Goal: Task Accomplishment & Management: Use online tool/utility

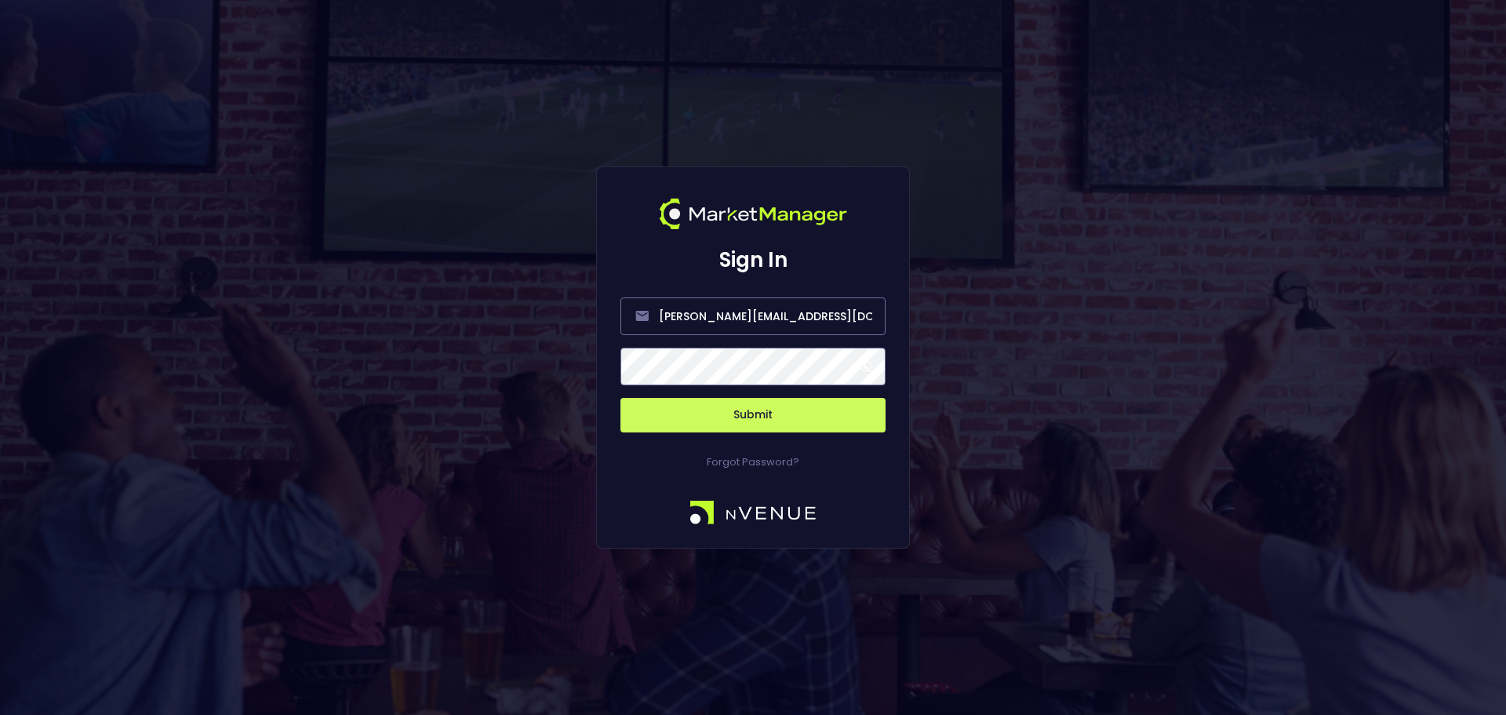
click at [788, 408] on button "Submit" at bounding box center [752, 415] width 265 height 35
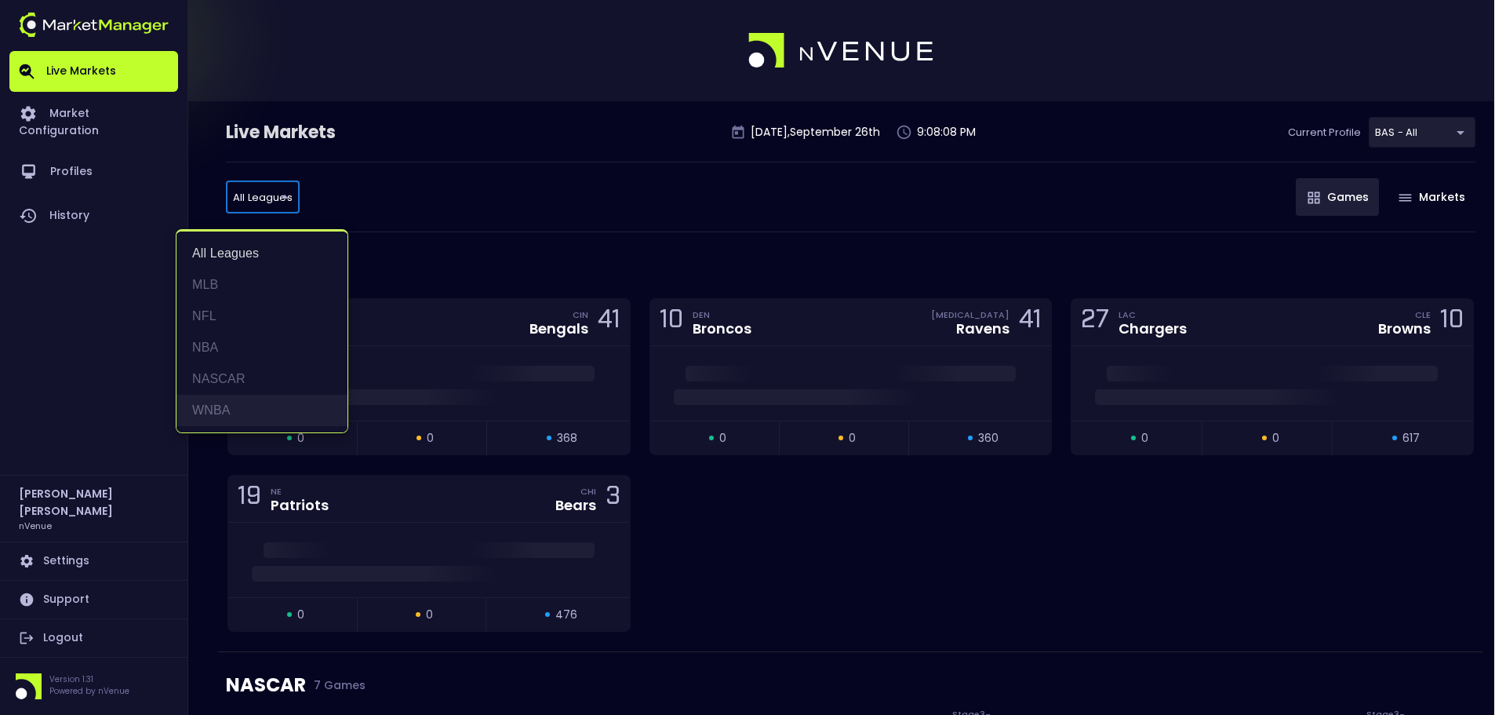
click at [247, 409] on li "WNBA" at bounding box center [261, 410] width 171 height 31
type input "WNBA"
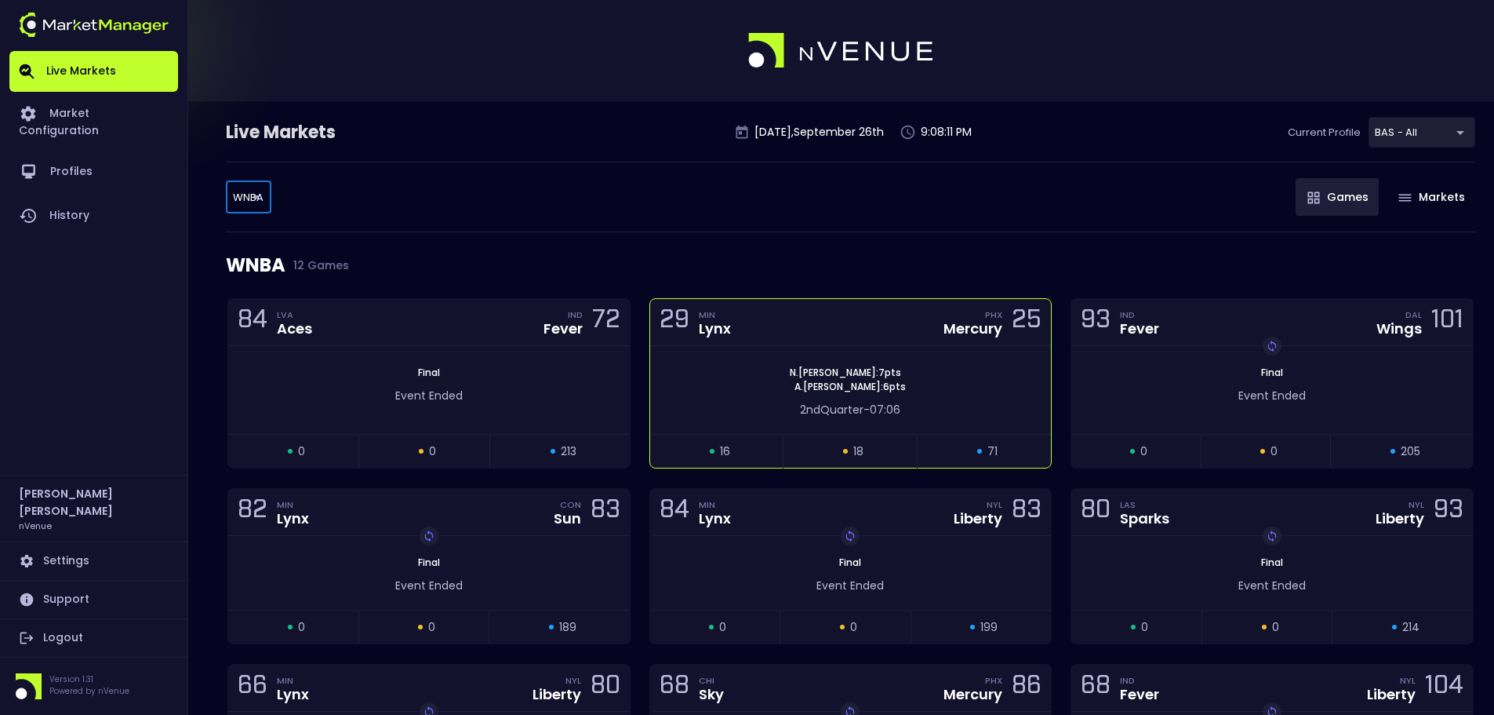
click at [947, 360] on div "[PERSON_NAME] : 7 pts [PERSON_NAME] : 6 pts 2nd Quarter - 07:06" at bounding box center [851, 390] width 402 height 88
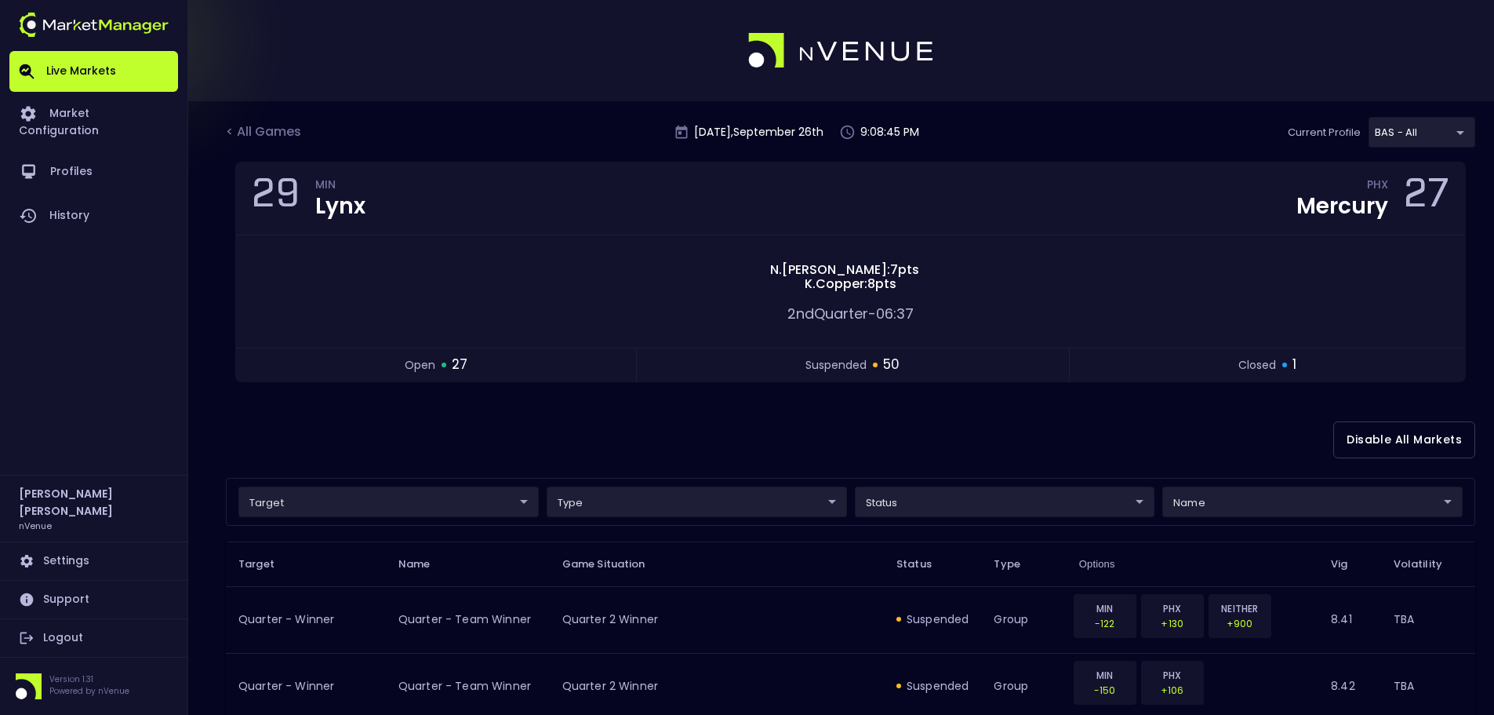
click at [1435, 406] on div "Disable All Markets" at bounding box center [850, 440] width 1249 height 76
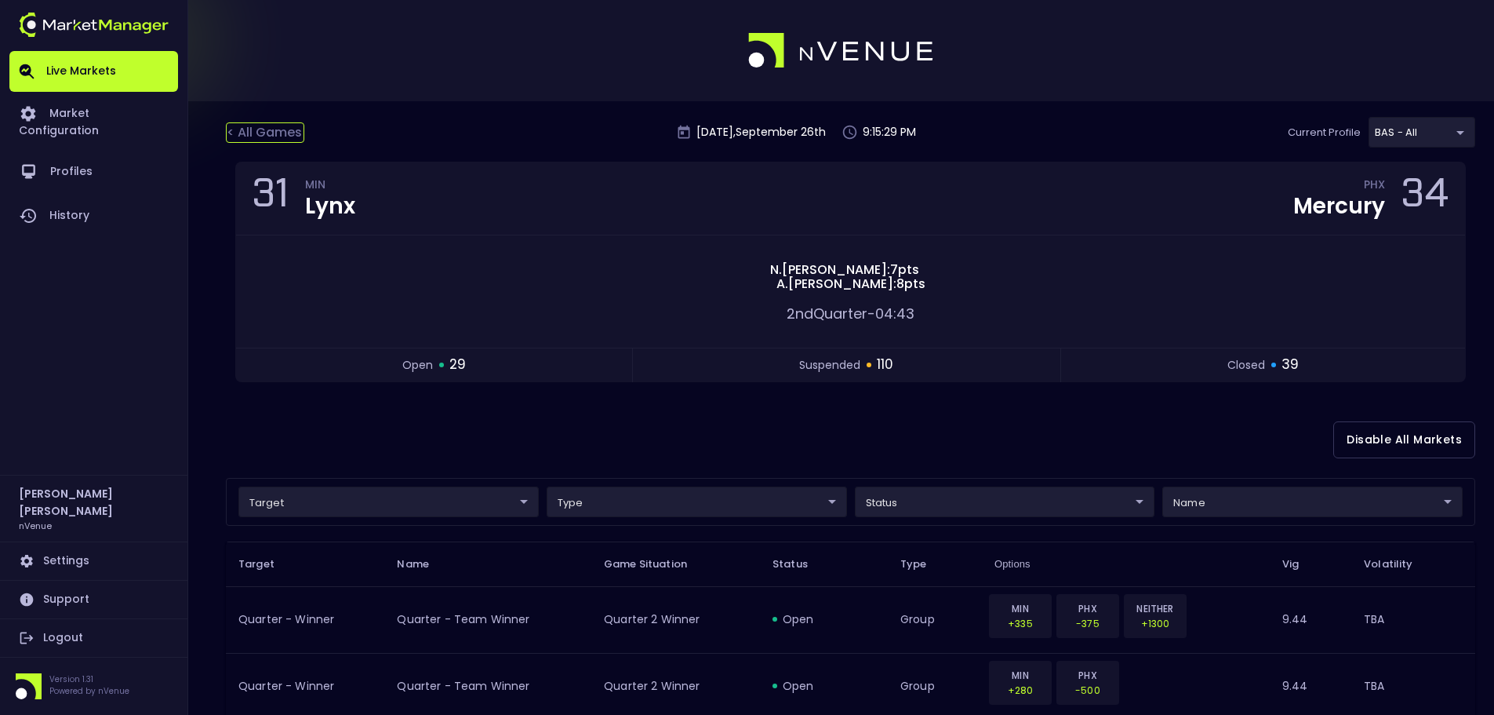
click at [278, 135] on div "< All Games" at bounding box center [265, 132] width 78 height 20
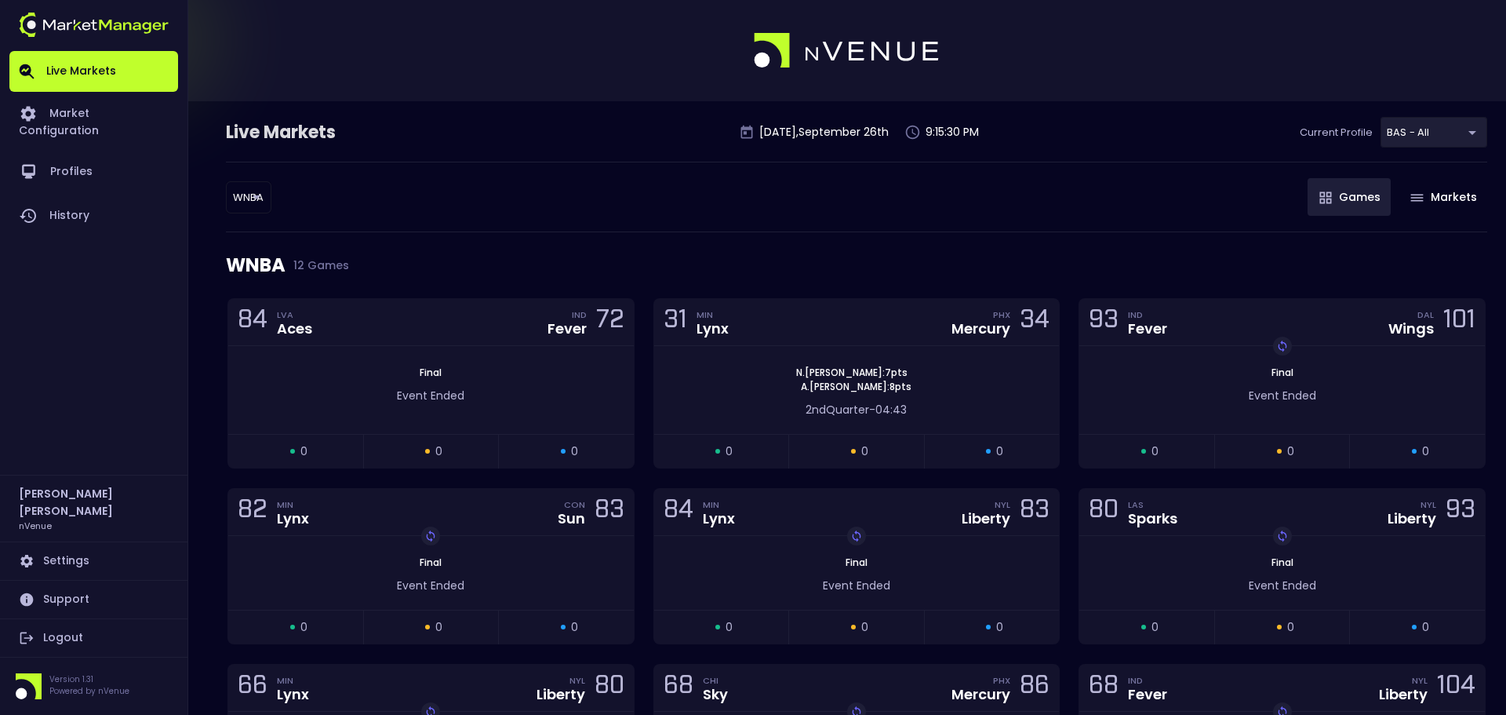
click at [250, 196] on body "Live Markets Market Configuration Profiles History [PERSON_NAME] nVenue Setting…" at bounding box center [753, 544] width 1506 height 1089
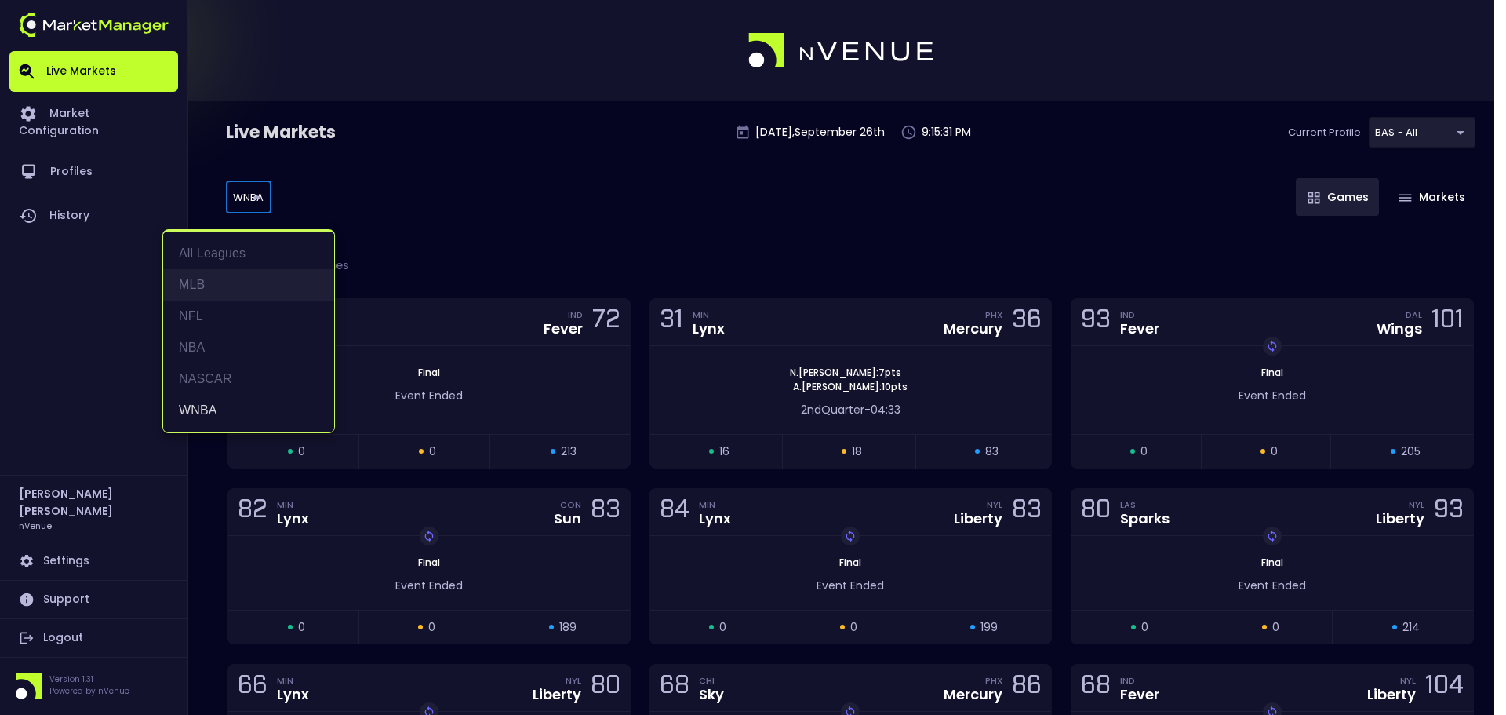
click at [224, 282] on li "MLB" at bounding box center [248, 284] width 171 height 31
type input "MLB"
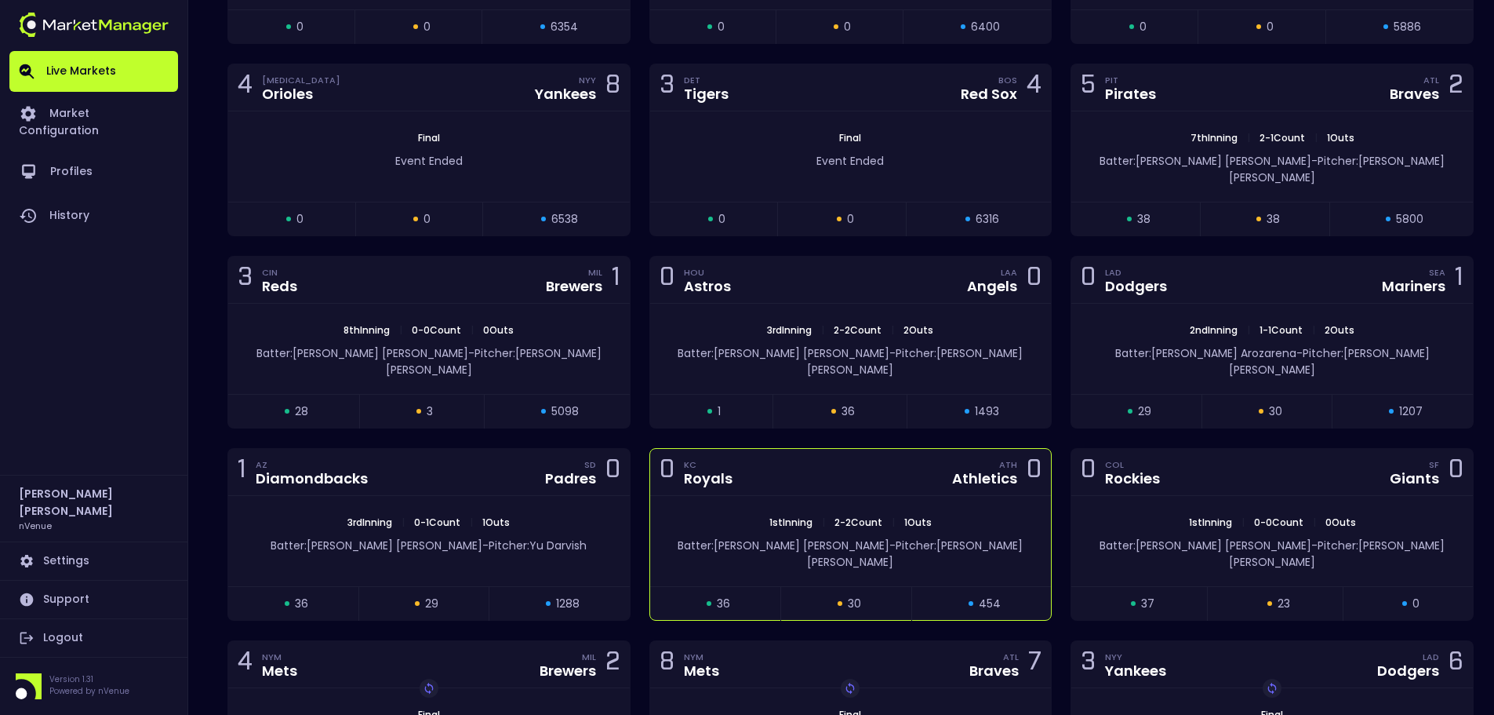
scroll to position [549, 0]
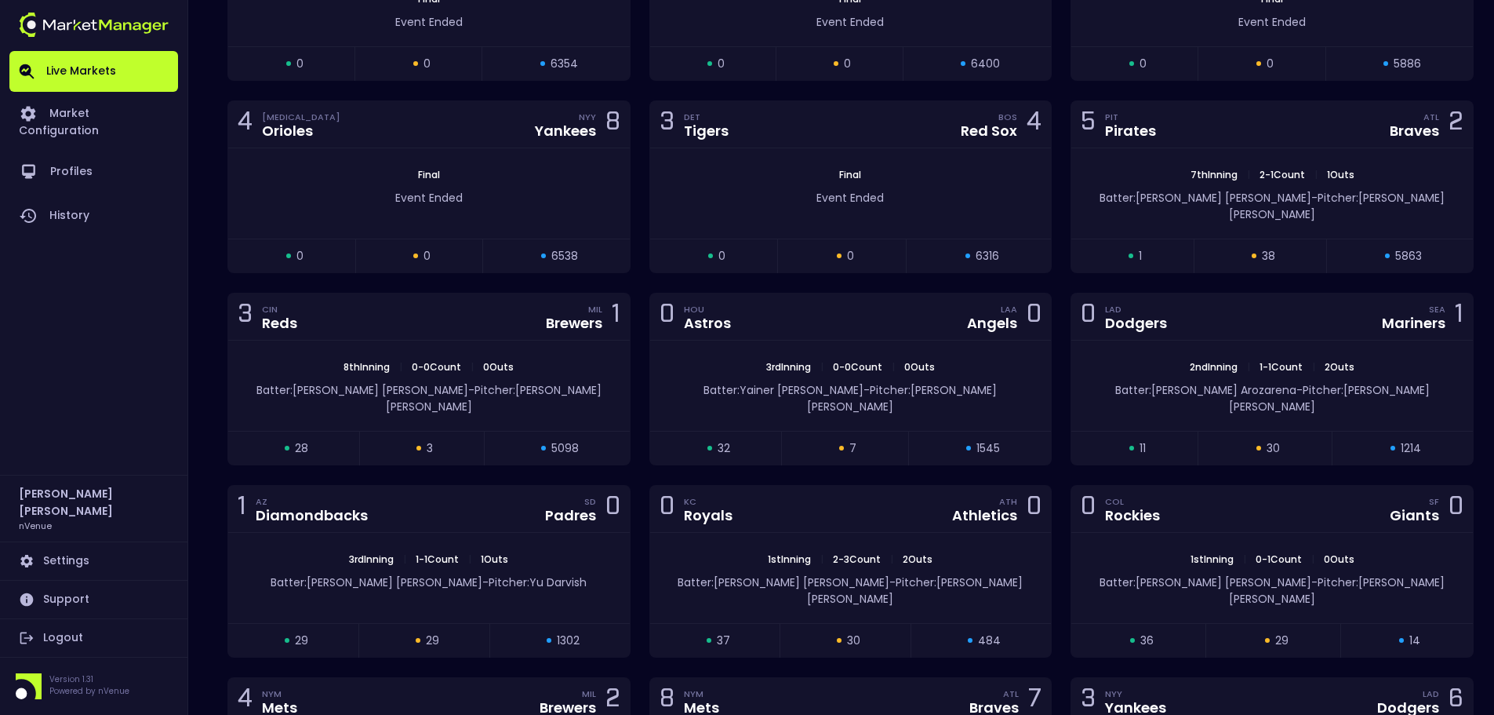
drag, startPoint x: 1476, startPoint y: 82, endPoint x: 1487, endPoint y: 83, distance: 11.1
click at [1479, 82] on div "2 NYM Mets MIA Marlins 6 Final Event Ended open 0 suspended 0 closed 5886" at bounding box center [1272, 13] width 422 height 176
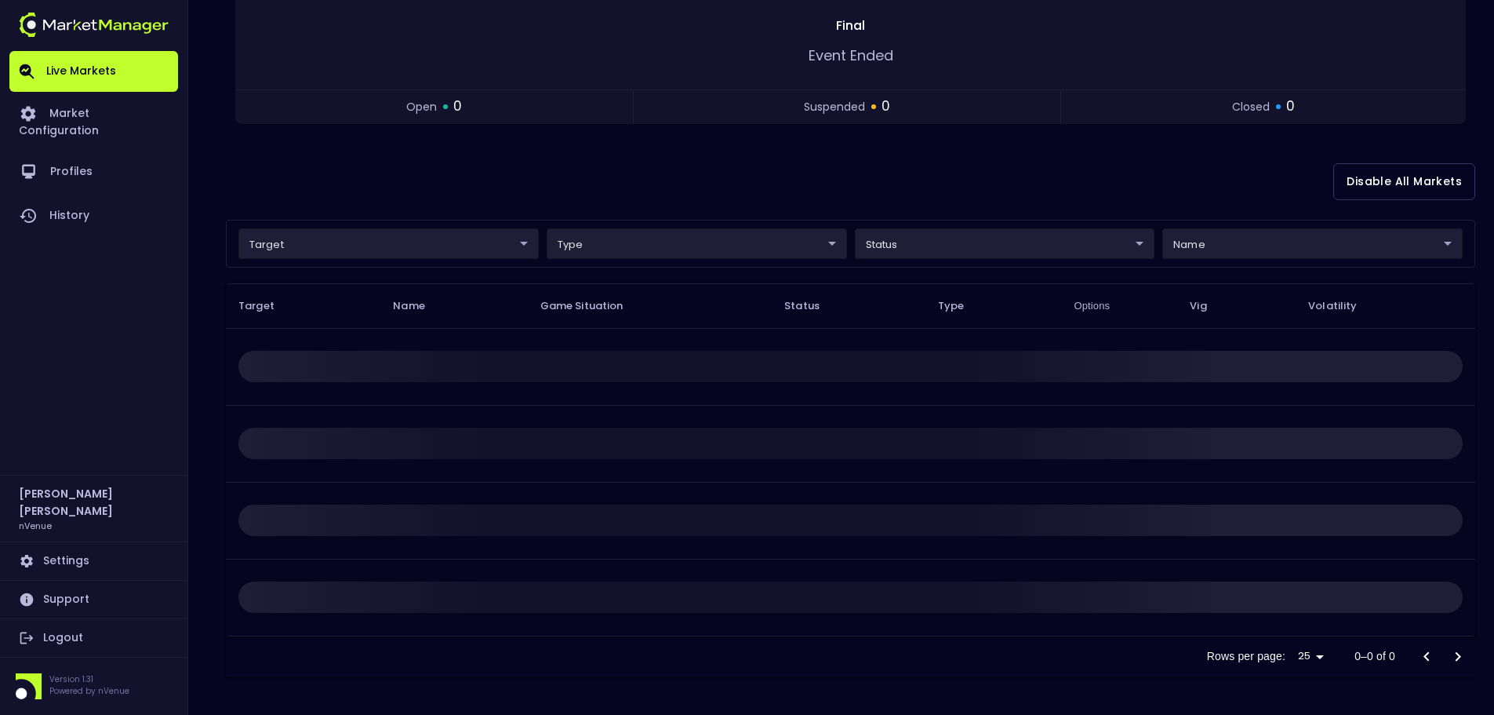
scroll to position [0, 0]
